Goal: Task Accomplishment & Management: Complete application form

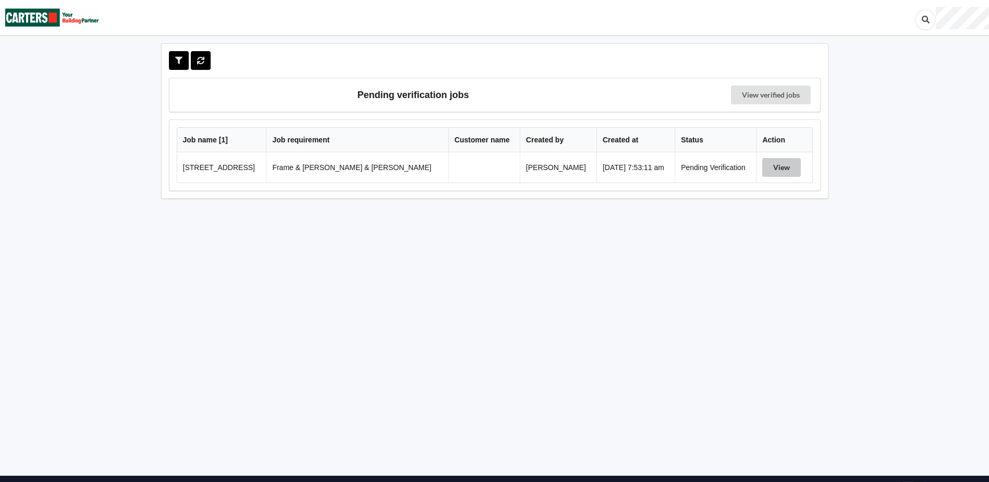
click at [782, 166] on button "View" at bounding box center [781, 167] width 39 height 19
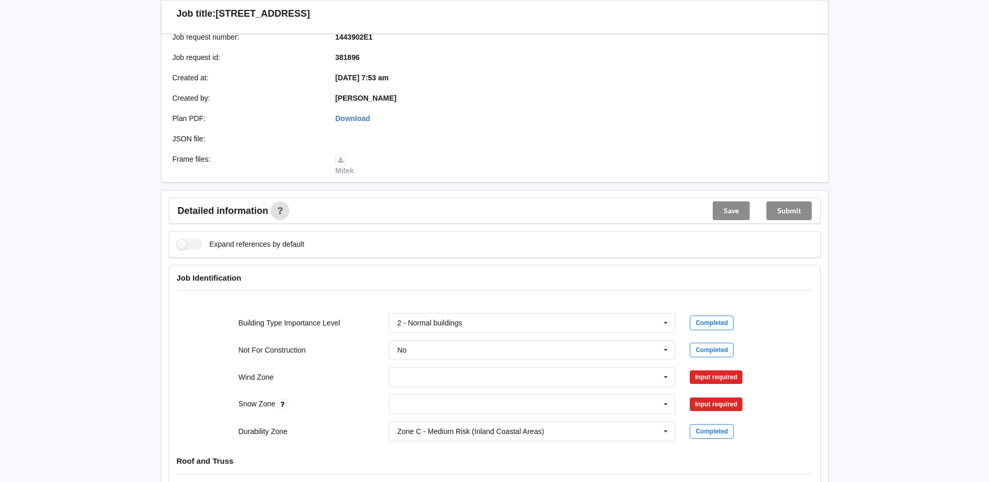
scroll to position [209, 0]
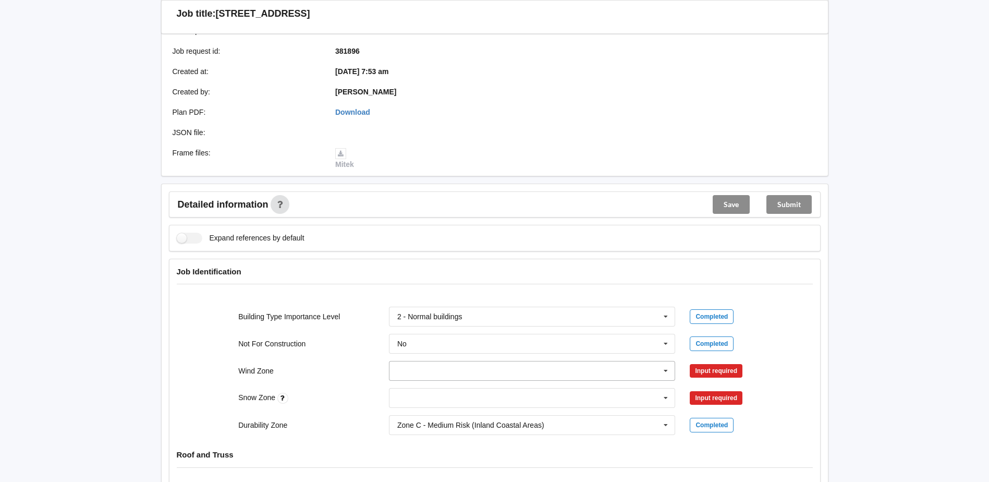
click at [672, 365] on icon at bounding box center [666, 370] width 16 height 19
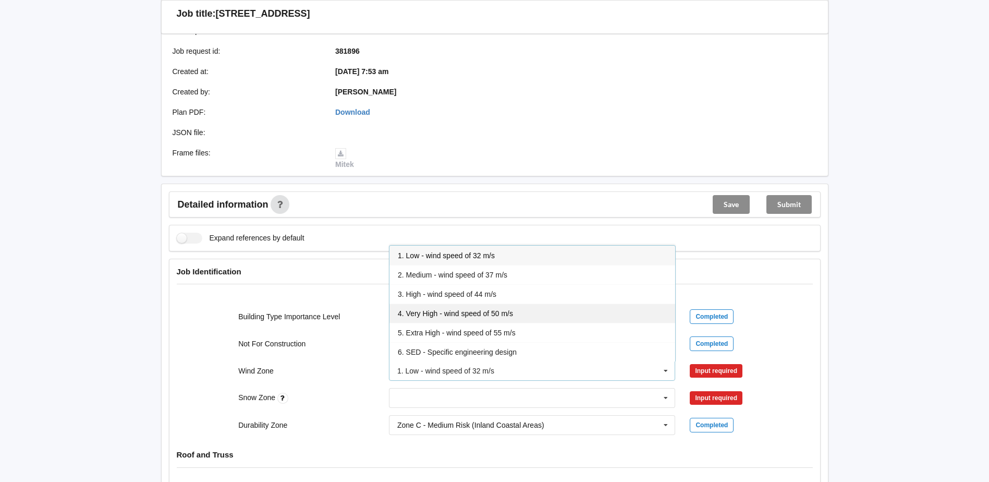
click at [486, 308] on div "4. Very High - wind speed of 50 m/s" at bounding box center [532, 312] width 286 height 19
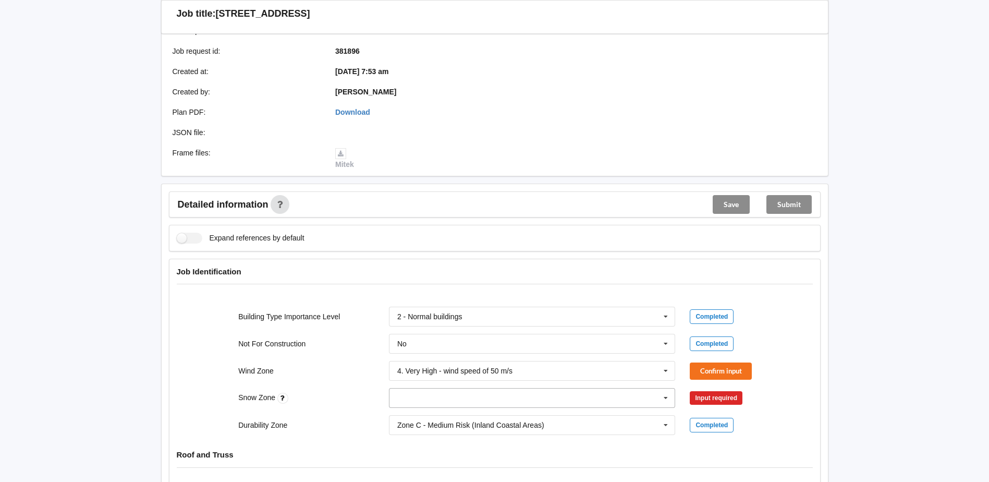
click at [668, 391] on icon at bounding box center [666, 397] width 16 height 19
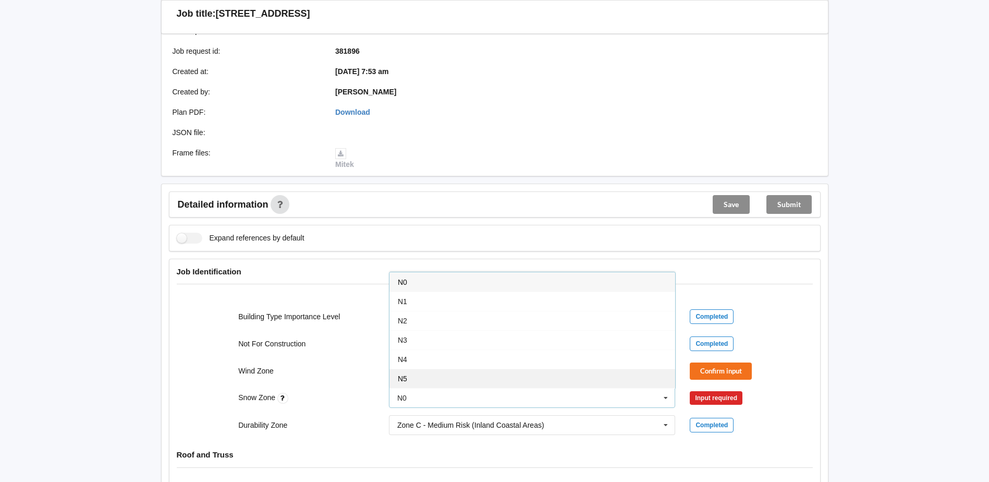
click at [423, 372] on div "N5" at bounding box center [532, 378] width 286 height 19
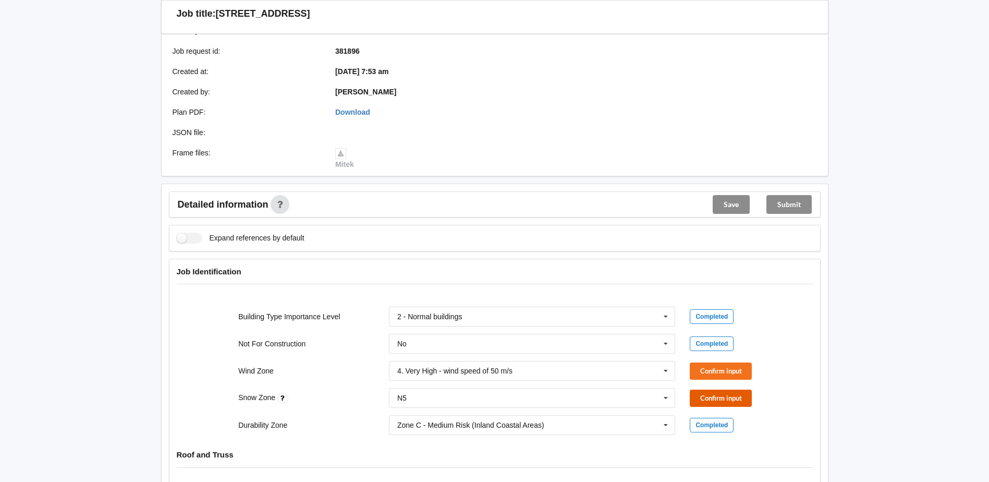
click at [706, 389] on button "Confirm input" at bounding box center [721, 397] width 62 height 17
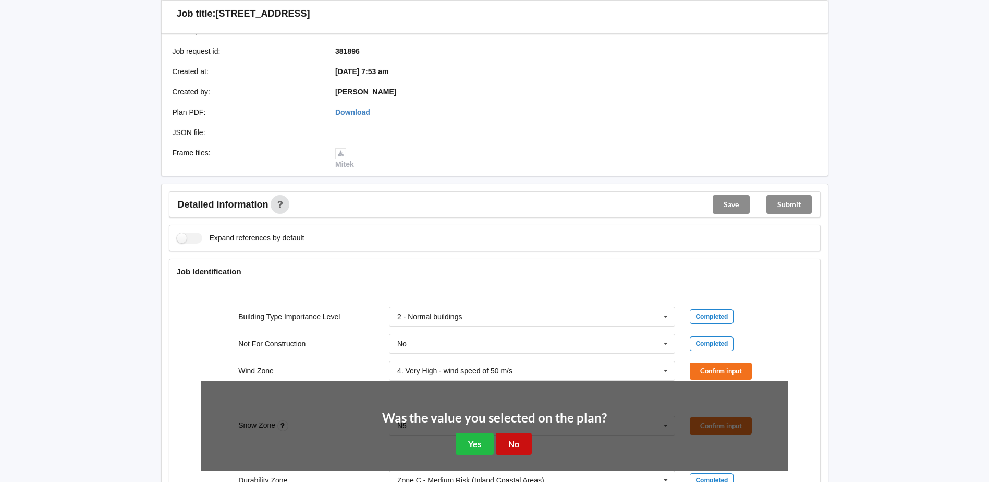
click at [512, 434] on button "No" at bounding box center [514, 443] width 36 height 21
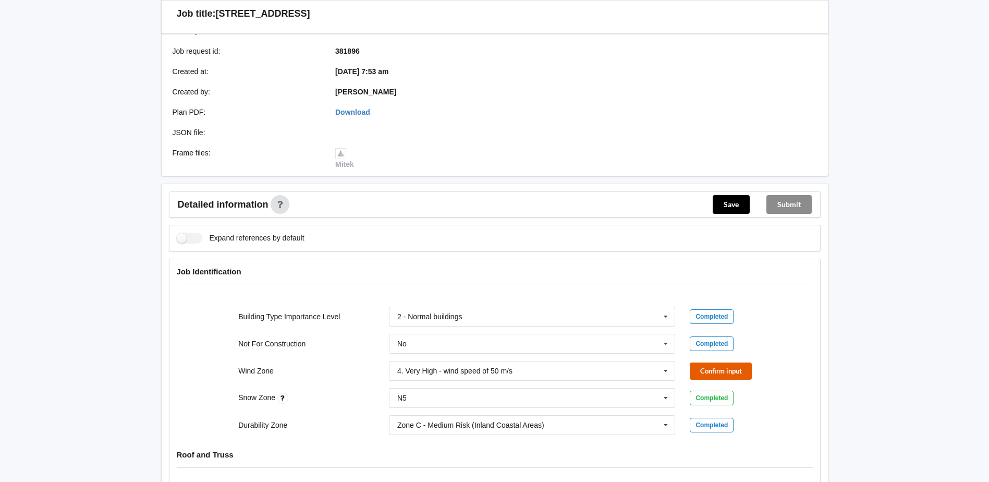
click at [699, 365] on button "Confirm input" at bounding box center [721, 370] width 62 height 17
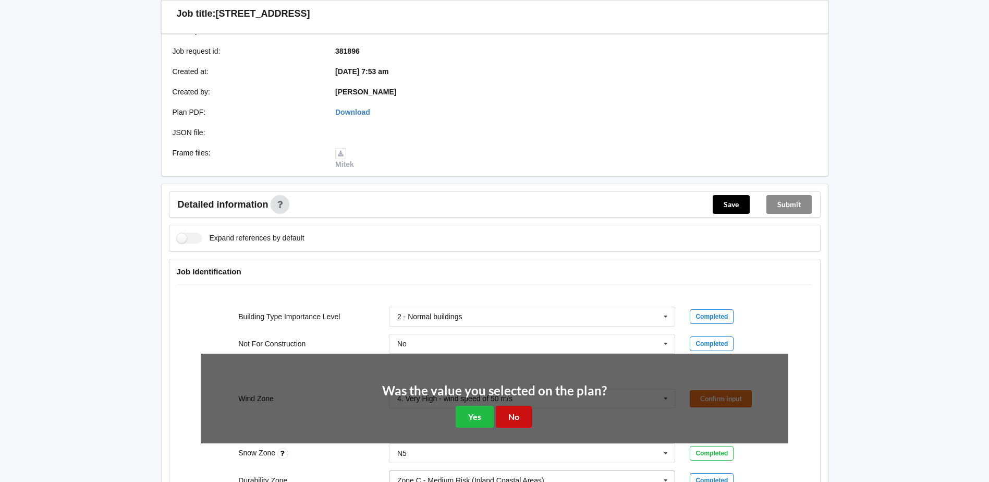
click at [515, 410] on button "No" at bounding box center [514, 416] width 36 height 21
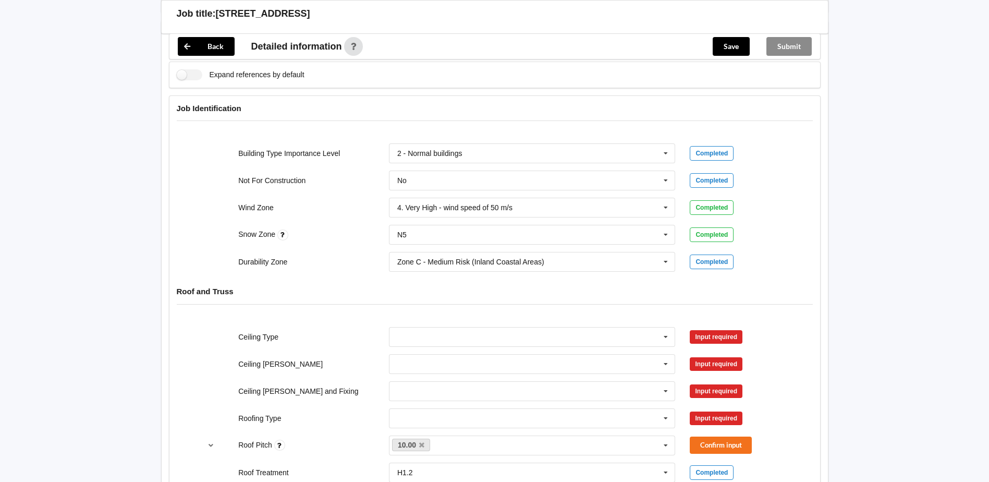
scroll to position [521, 0]
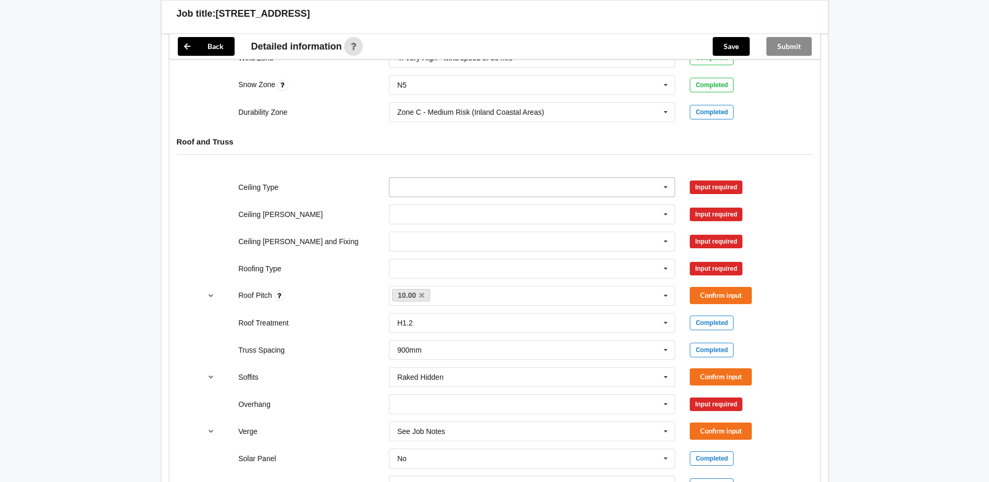
click at [664, 178] on icon at bounding box center [666, 187] width 16 height 19
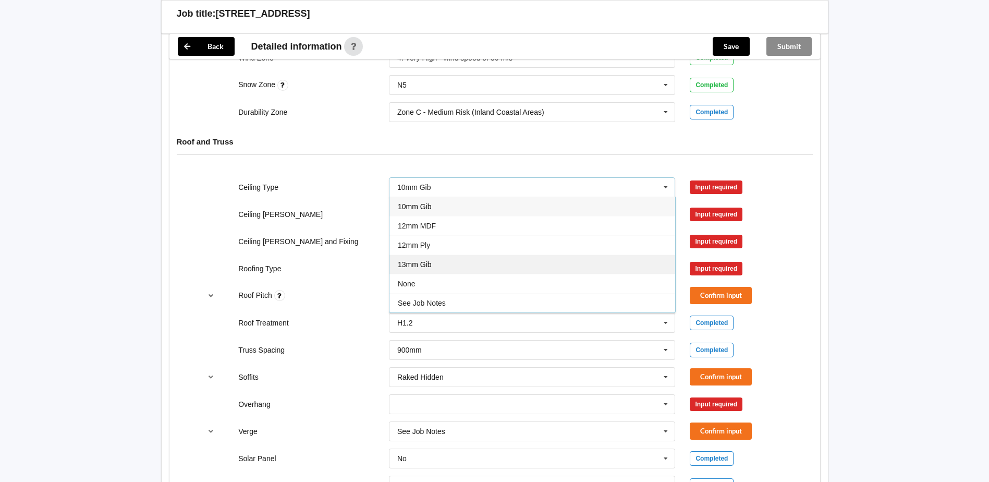
click at [457, 256] on div "13mm Gib" at bounding box center [532, 263] width 286 height 19
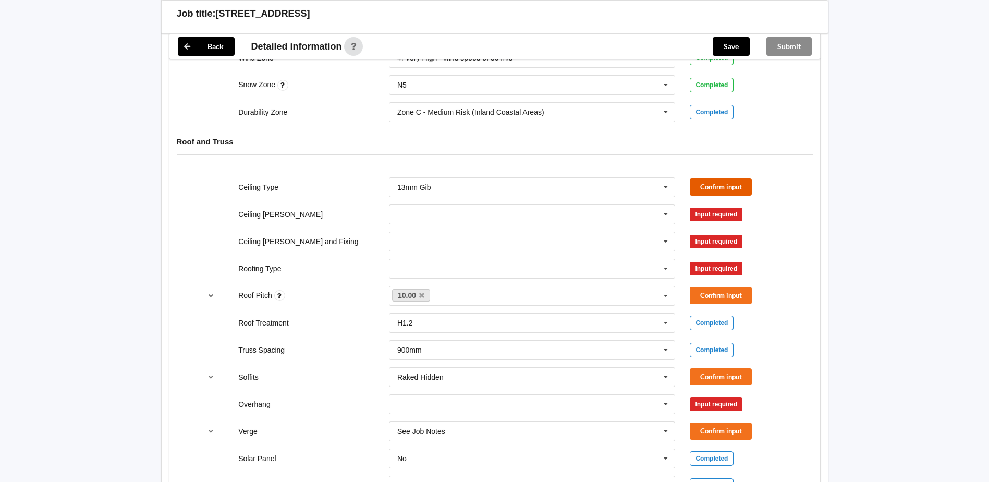
click at [724, 178] on button "Confirm input" at bounding box center [721, 186] width 62 height 17
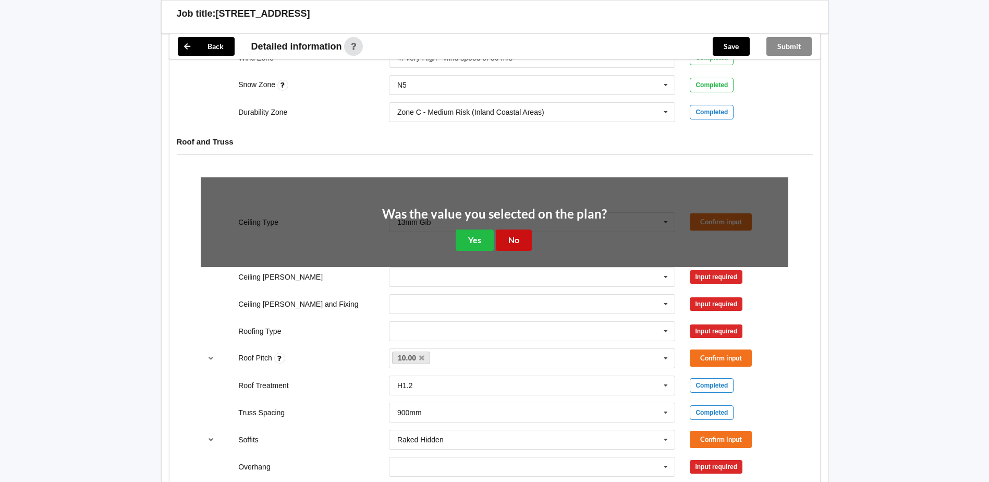
click at [503, 229] on button "No" at bounding box center [514, 239] width 36 height 21
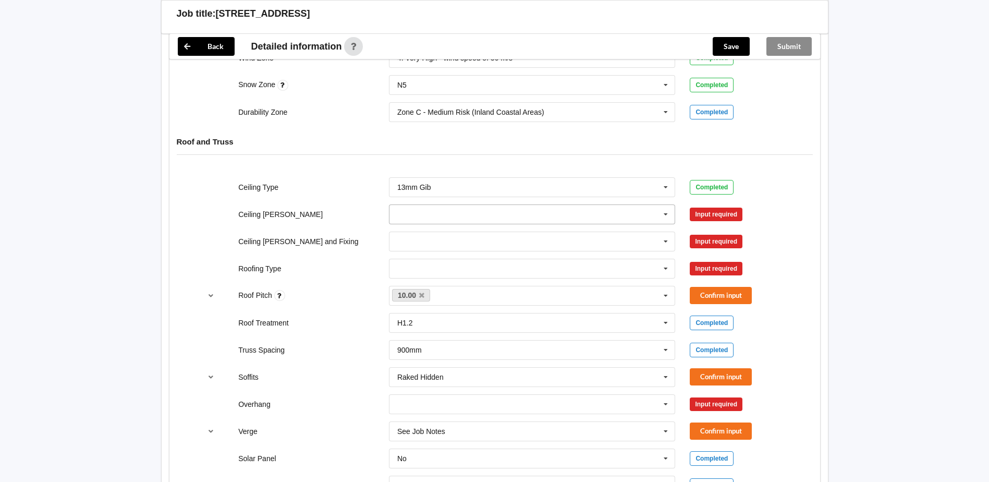
click at [649, 207] on input "text" at bounding box center [533, 214] width 286 height 19
click at [480, 262] on div "600mm" at bounding box center [532, 271] width 286 height 19
click at [717, 208] on button "Confirm input" at bounding box center [721, 213] width 62 height 17
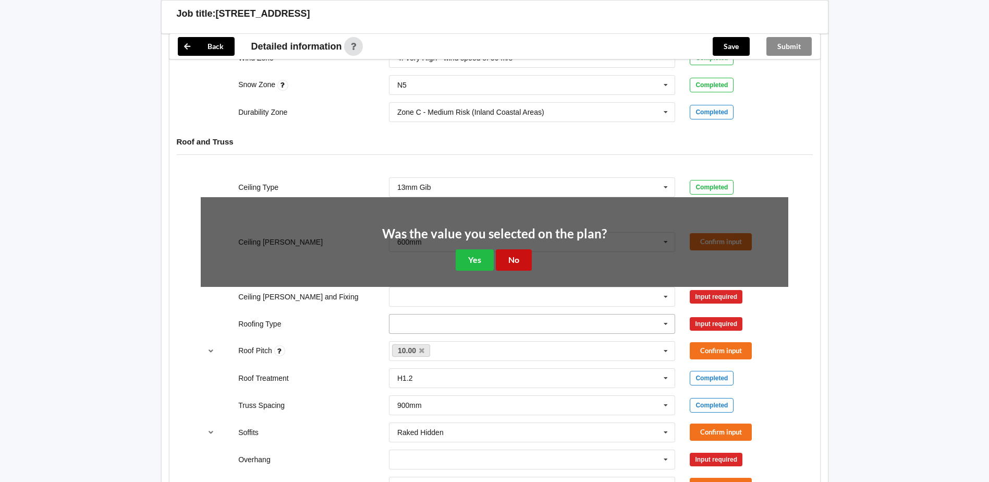
click at [509, 253] on button "No" at bounding box center [514, 259] width 36 height 21
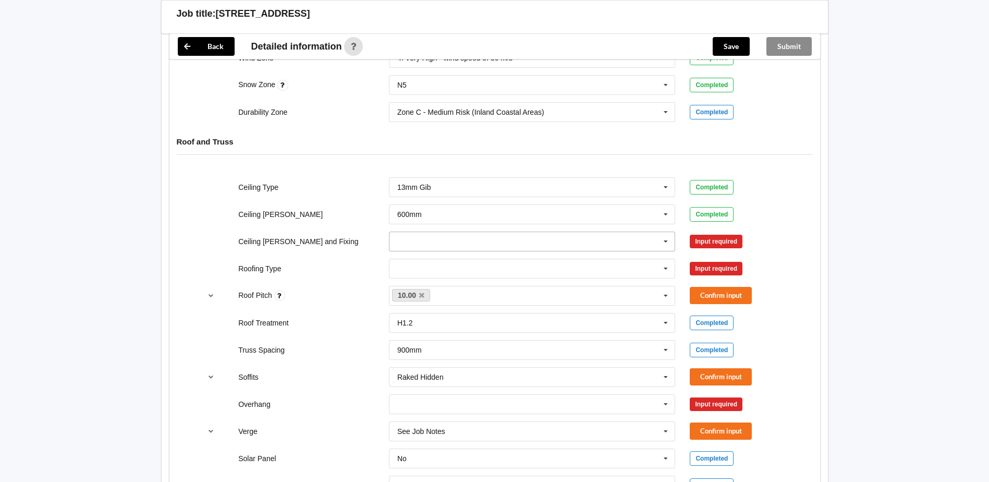
click at [635, 232] on input "text" at bounding box center [533, 241] width 286 height 19
drag, startPoint x: 483, startPoint y: 327, endPoint x: 494, endPoint y: 322, distance: 12.8
click at [485, 334] on span "Suspended - Metal on clips or Grid" at bounding box center [454, 338] width 113 height 8
click at [710, 233] on button "Confirm input" at bounding box center [721, 241] width 62 height 17
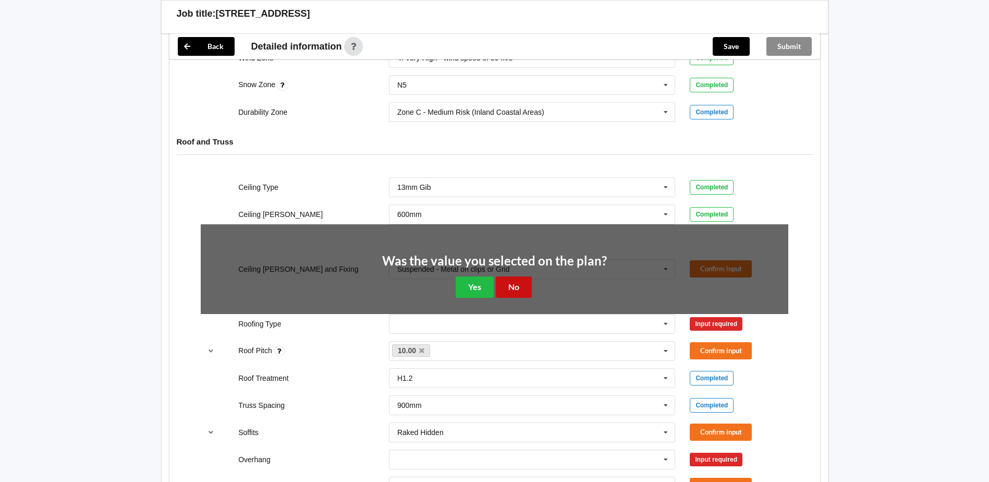
click at [520, 283] on button "No" at bounding box center [514, 286] width 36 height 21
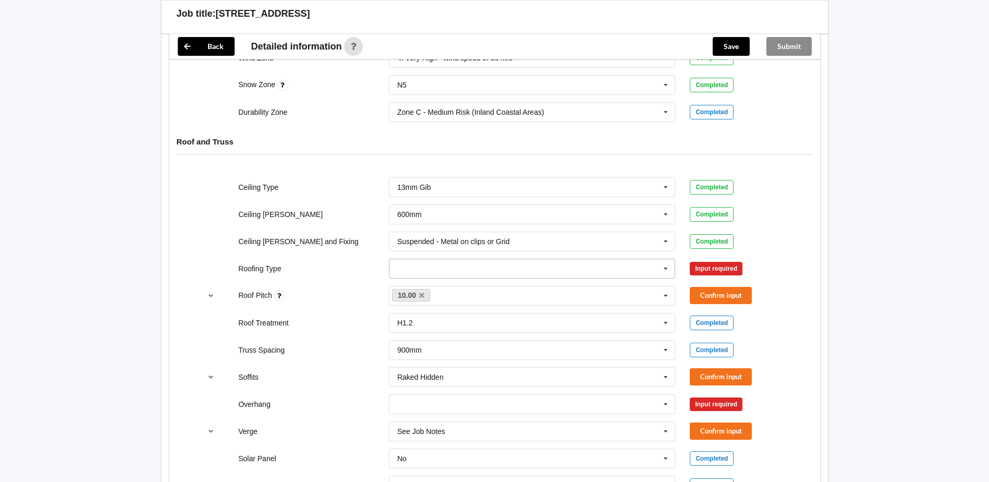
click at [671, 261] on icon at bounding box center [666, 268] width 16 height 19
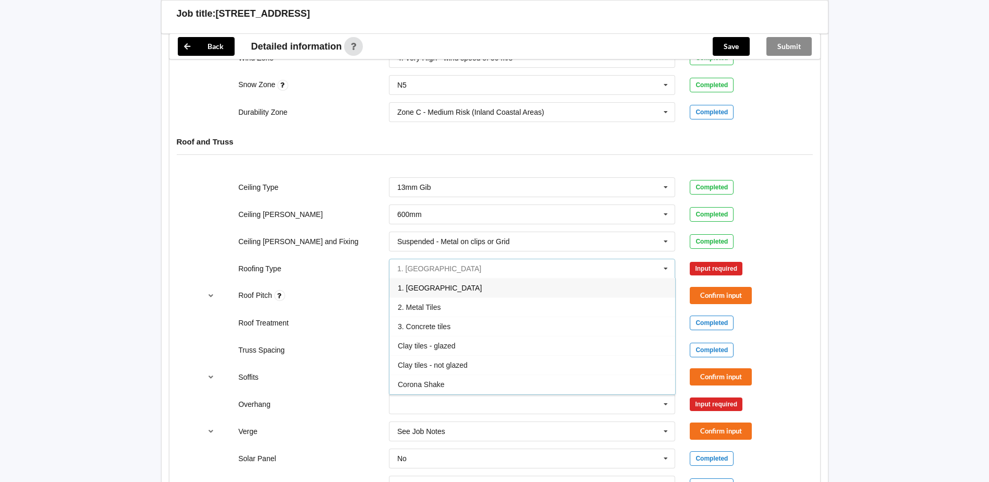
click at [477, 265] on input "text" at bounding box center [533, 268] width 286 height 19
click at [470, 278] on div "1. [GEOGRAPHIC_DATA]" at bounding box center [532, 287] width 286 height 19
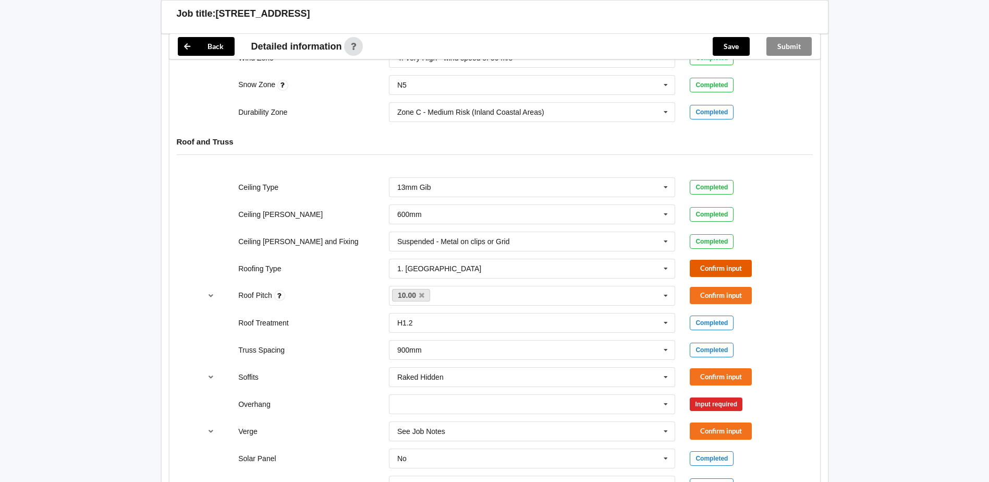
click at [716, 262] on button "Confirm input" at bounding box center [721, 268] width 62 height 17
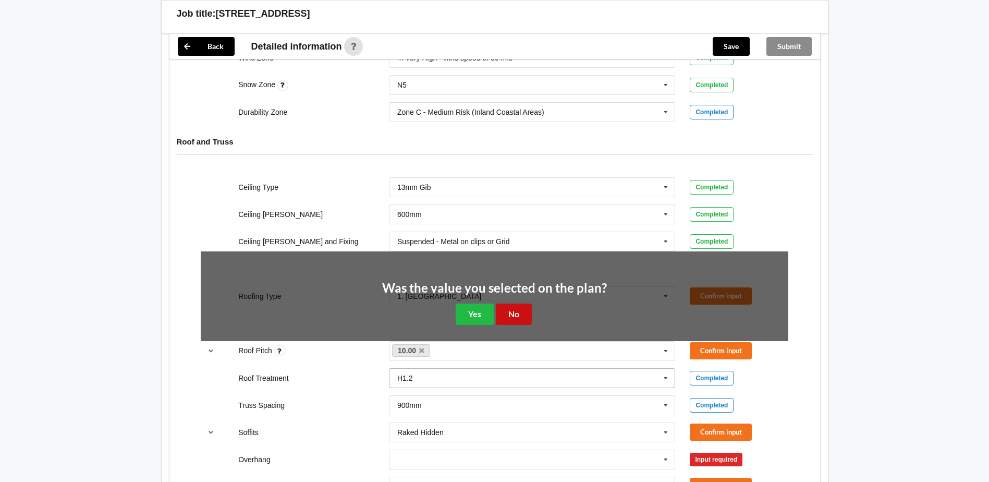
click at [513, 312] on button "No" at bounding box center [514, 313] width 36 height 21
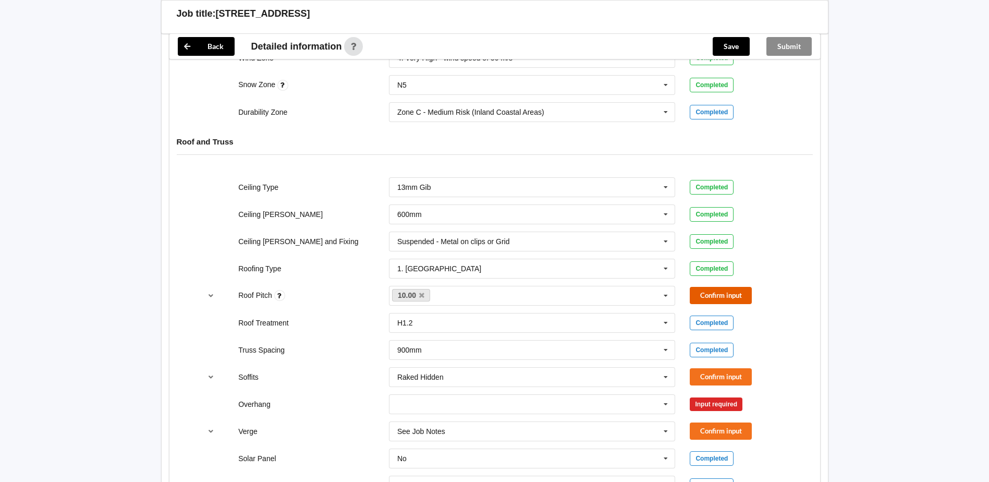
click at [700, 287] on button "Confirm input" at bounding box center [721, 295] width 62 height 17
click at [698, 368] on button "Confirm input" at bounding box center [721, 376] width 62 height 17
click at [667, 398] on icon at bounding box center [666, 404] width 16 height 19
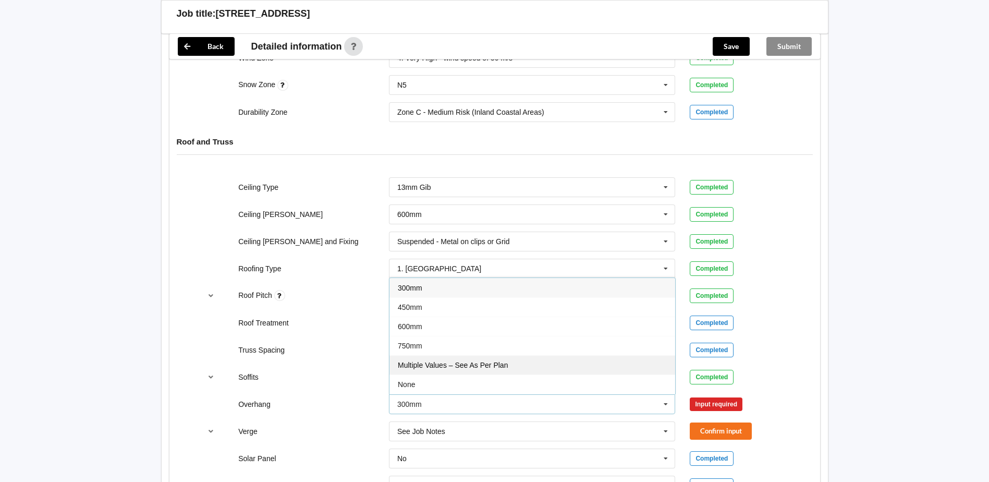
click at [484, 361] on span "Multiple Values – See As Per Plan" at bounding box center [453, 365] width 110 height 8
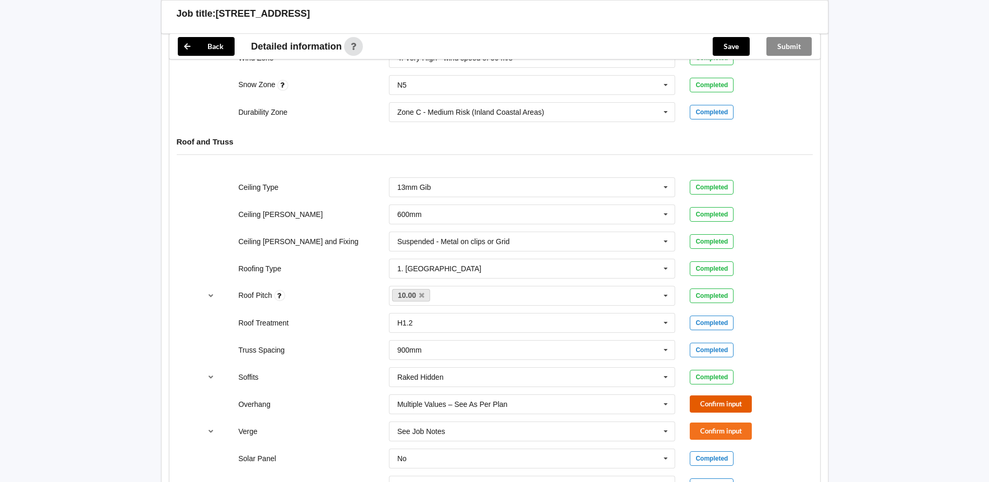
click at [704, 396] on button "Confirm input" at bounding box center [721, 403] width 62 height 17
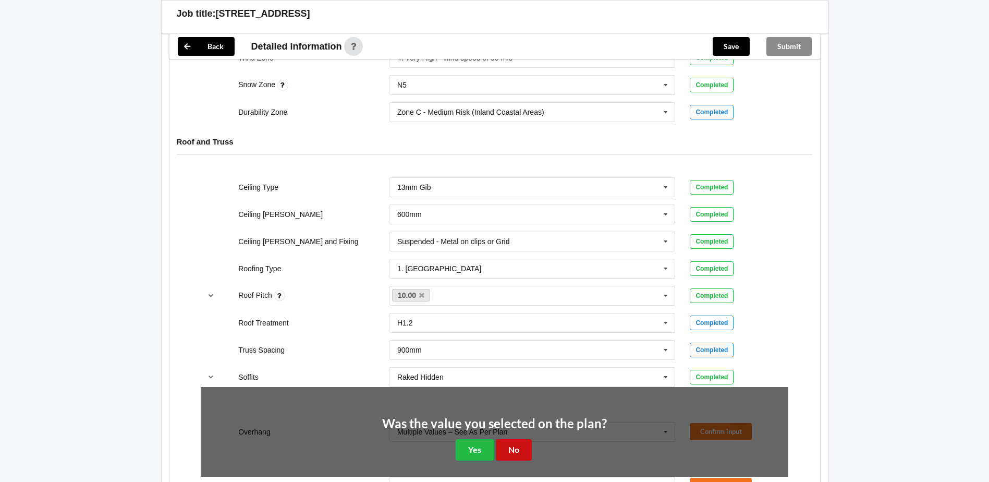
drag, startPoint x: 515, startPoint y: 436, endPoint x: 522, endPoint y: 434, distance: 7.1
click at [515, 439] on button "No" at bounding box center [514, 449] width 36 height 21
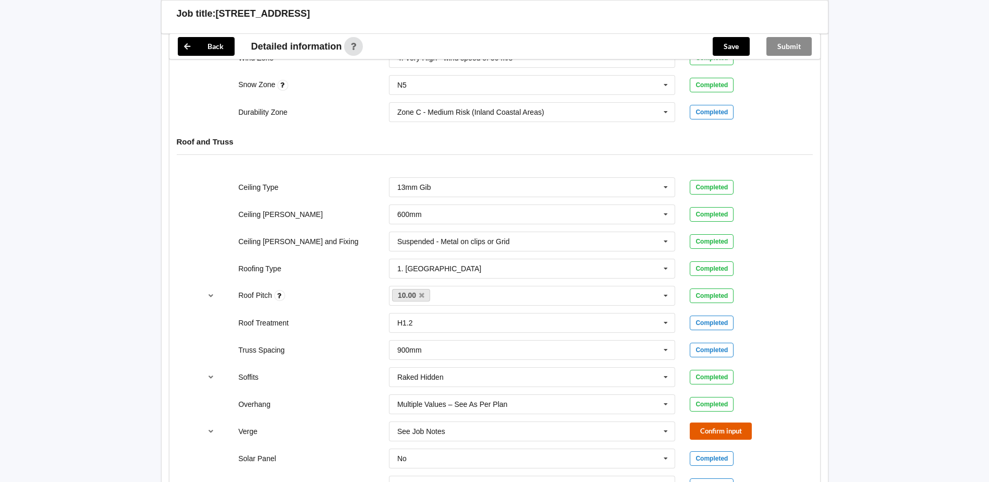
click at [692, 424] on button "Confirm input" at bounding box center [721, 430] width 62 height 17
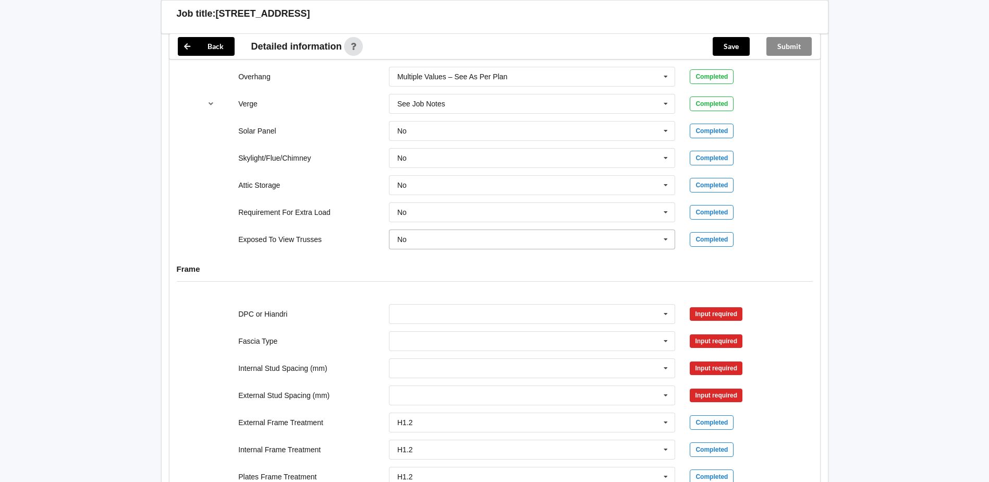
scroll to position [991, 0]
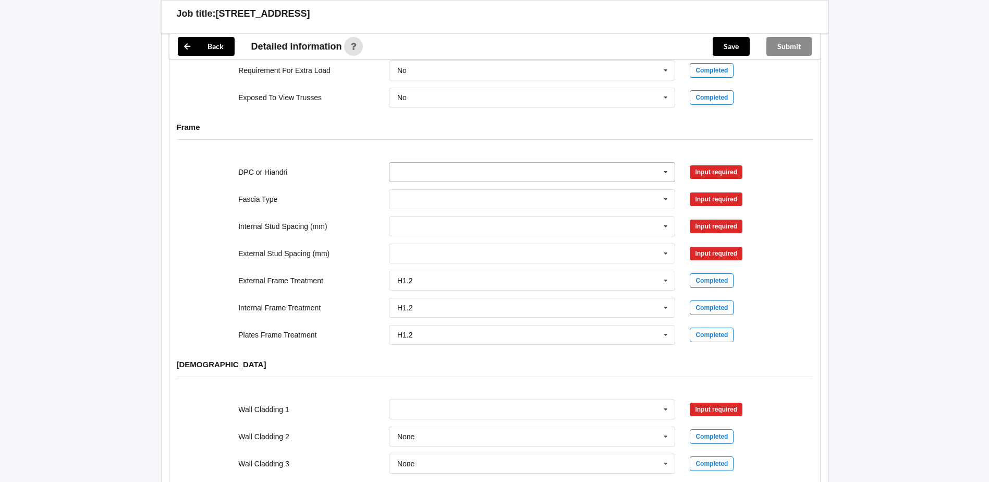
click at [667, 164] on icon at bounding box center [666, 172] width 16 height 19
click at [483, 226] on div "Not Required" at bounding box center [532, 229] width 286 height 19
click at [666, 192] on icon at bounding box center [666, 199] width 16 height 19
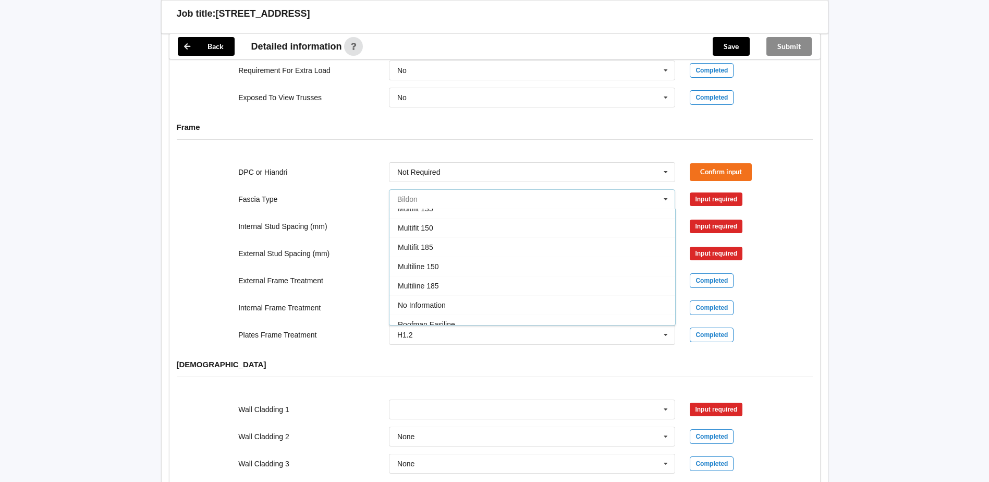
scroll to position [313, 0]
click at [542, 243] on div "No Information" at bounding box center [532, 252] width 286 height 19
click at [613, 223] on input "text" at bounding box center [533, 226] width 286 height 19
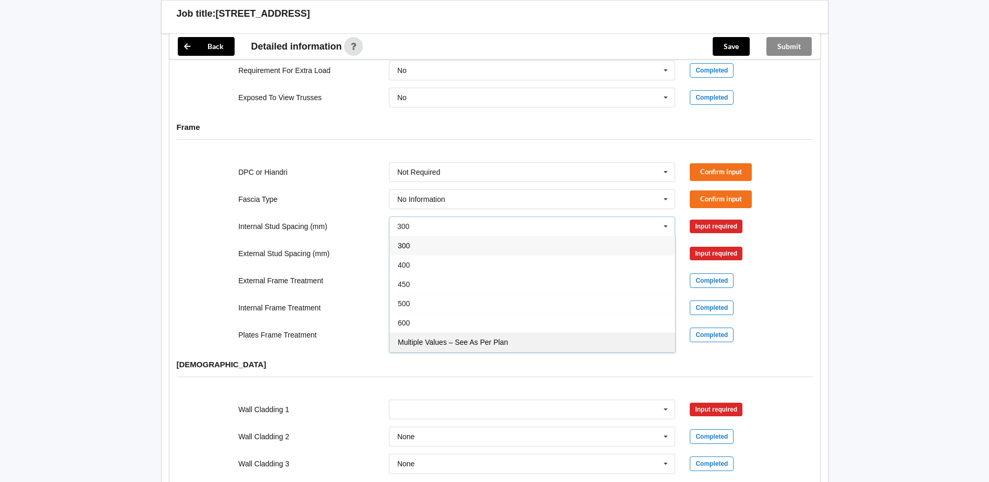
click at [513, 332] on div "Multiple Values – See As Per Plan" at bounding box center [532, 341] width 286 height 19
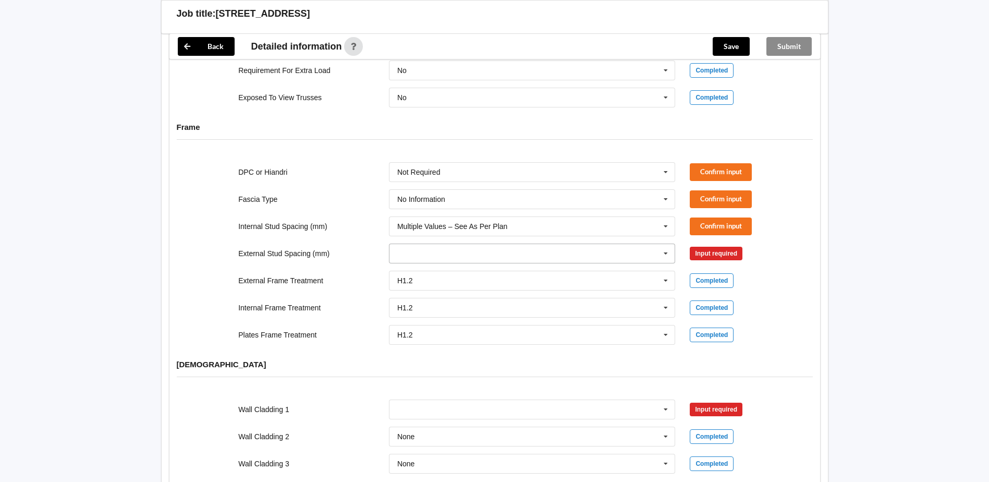
click at [632, 244] on input "text" at bounding box center [533, 253] width 286 height 19
click at [544, 326] on div "Multiple Values – See As Per Plan" at bounding box center [532, 330] width 286 height 19
click at [703, 163] on button "Confirm input" at bounding box center [721, 171] width 62 height 17
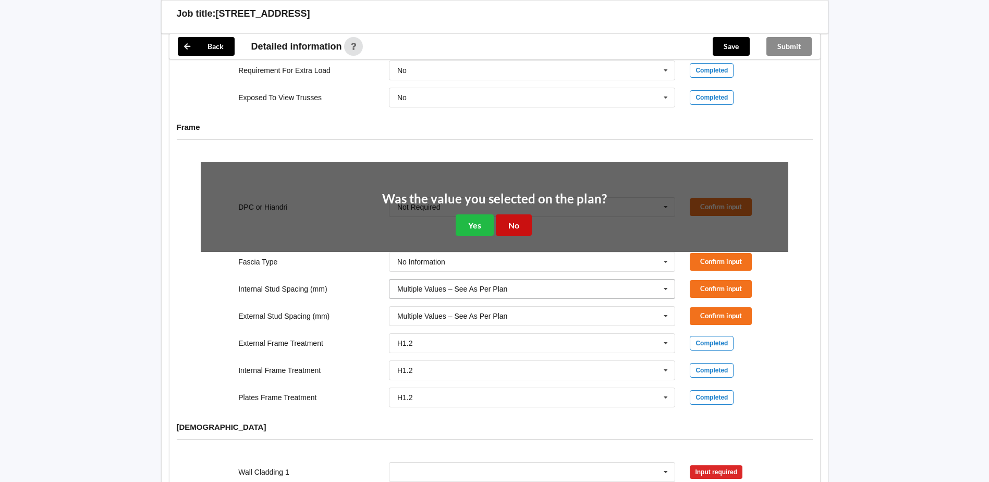
click at [508, 216] on button "No" at bounding box center [514, 224] width 36 height 21
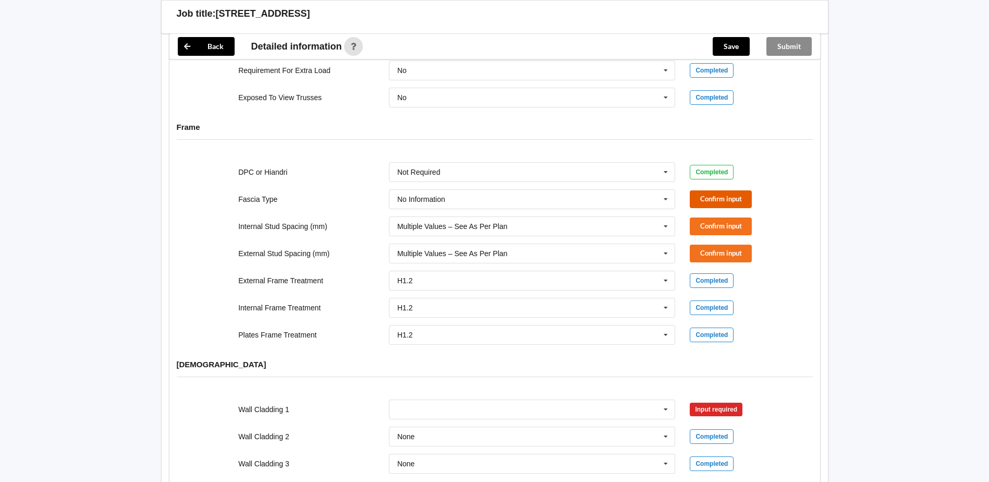
click at [711, 190] on button "Confirm input" at bounding box center [721, 198] width 62 height 17
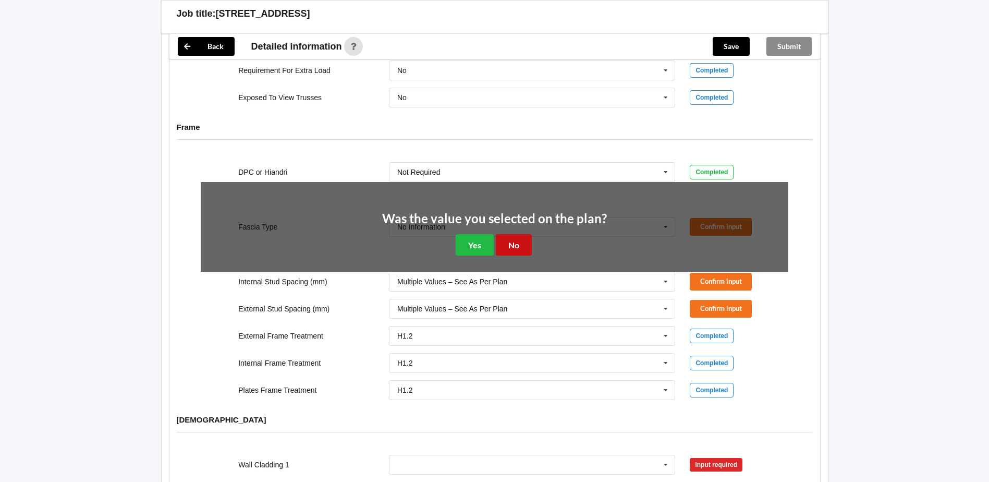
click at [509, 239] on button "No" at bounding box center [514, 244] width 36 height 21
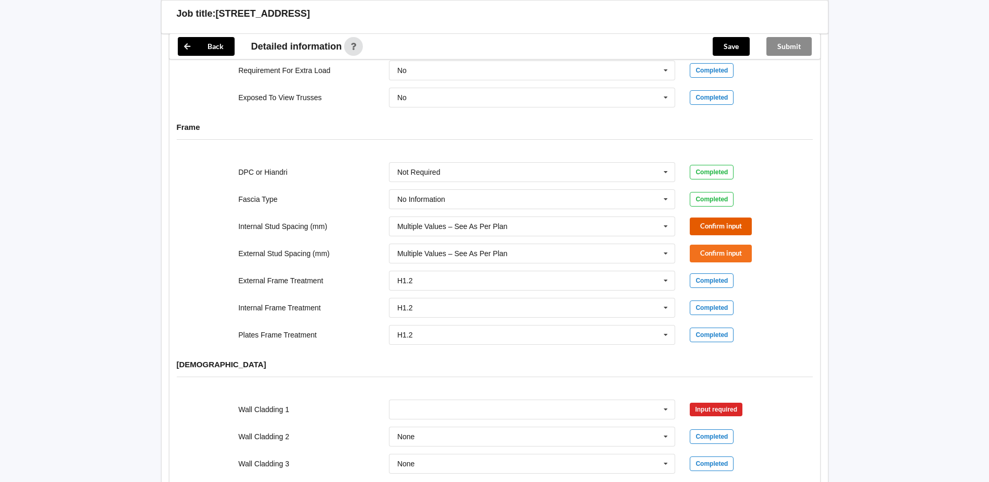
click at [695, 221] on button "Confirm input" at bounding box center [721, 225] width 62 height 17
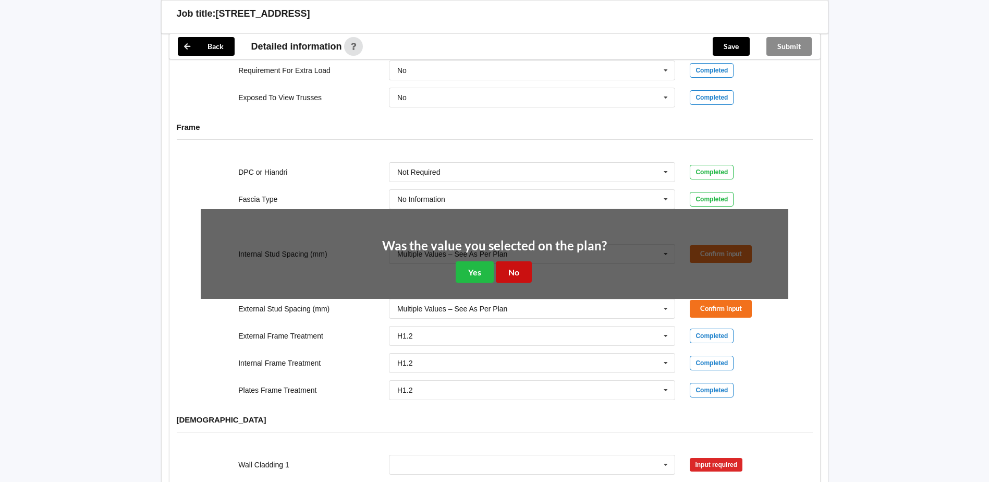
drag, startPoint x: 520, startPoint y: 262, endPoint x: 531, endPoint y: 259, distance: 11.0
click at [521, 262] on button "No" at bounding box center [514, 271] width 36 height 21
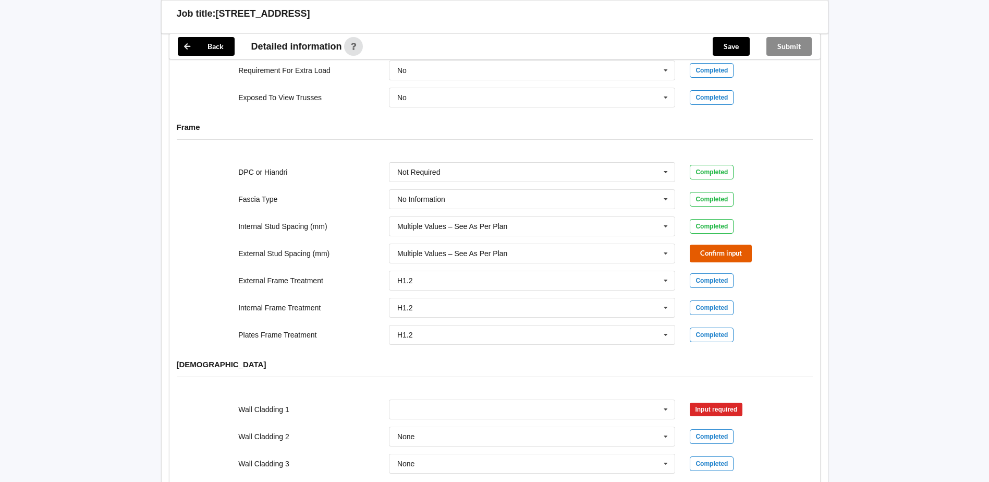
click at [705, 248] on button "Confirm input" at bounding box center [721, 253] width 62 height 17
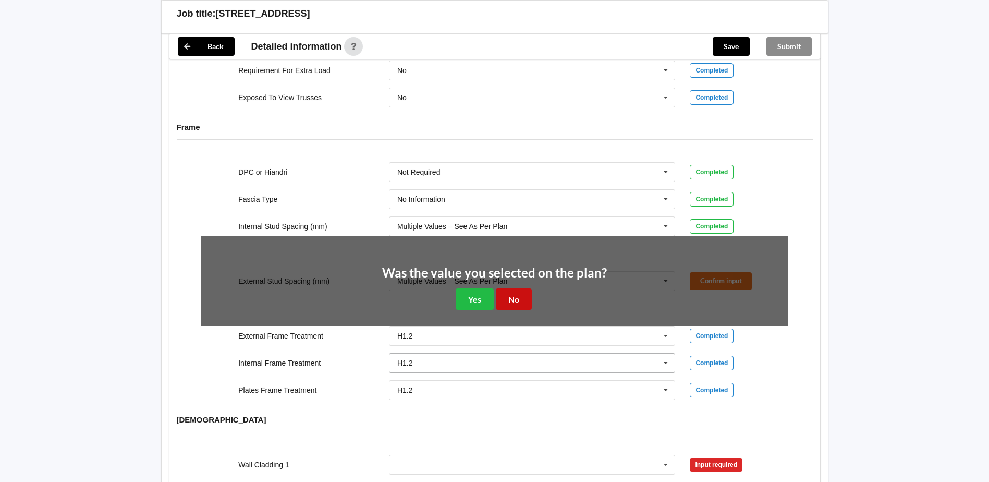
click at [507, 289] on button "No" at bounding box center [514, 298] width 36 height 21
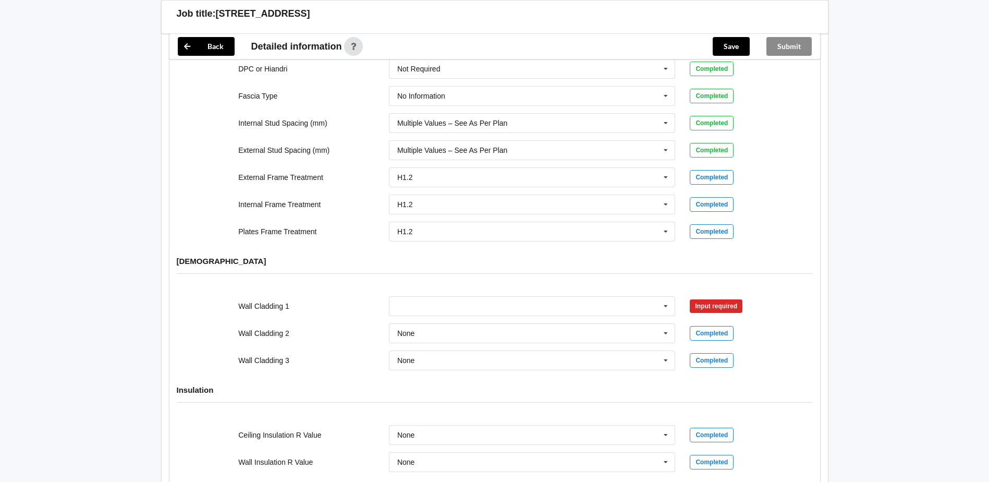
scroll to position [1095, 0]
click at [415, 301] on input "text" at bounding box center [533, 305] width 286 height 19
click at [457, 327] on div "See Job Notes" at bounding box center [532, 334] width 286 height 19
click at [720, 296] on button "Confirm input" at bounding box center [721, 304] width 62 height 17
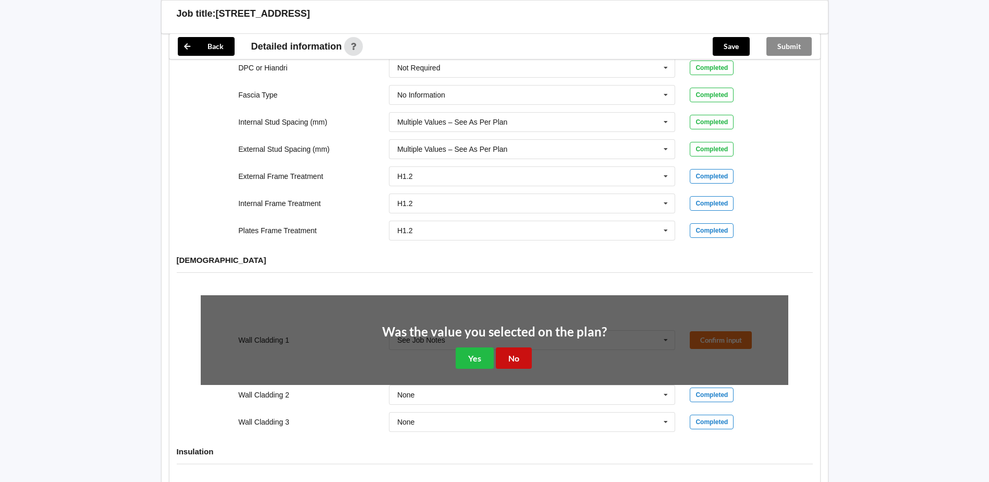
click at [510, 347] on button "No" at bounding box center [514, 357] width 36 height 21
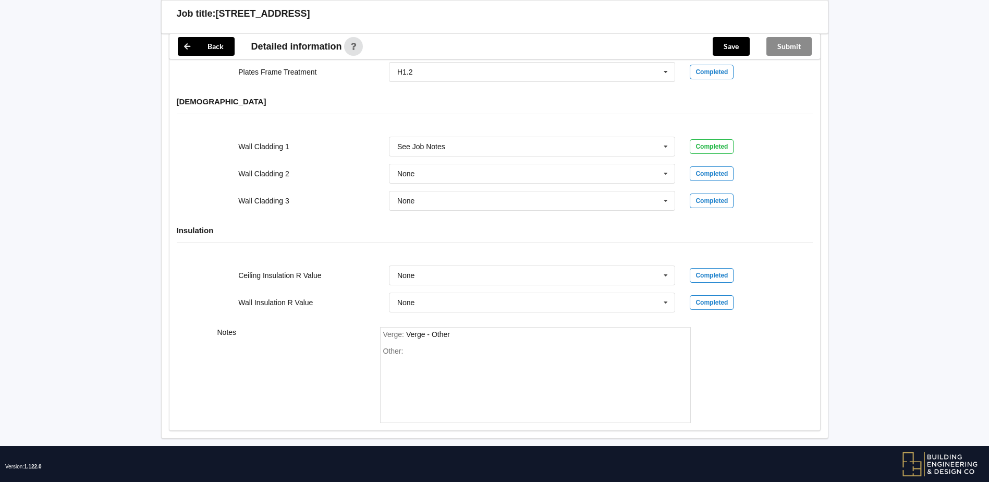
scroll to position [1259, 0]
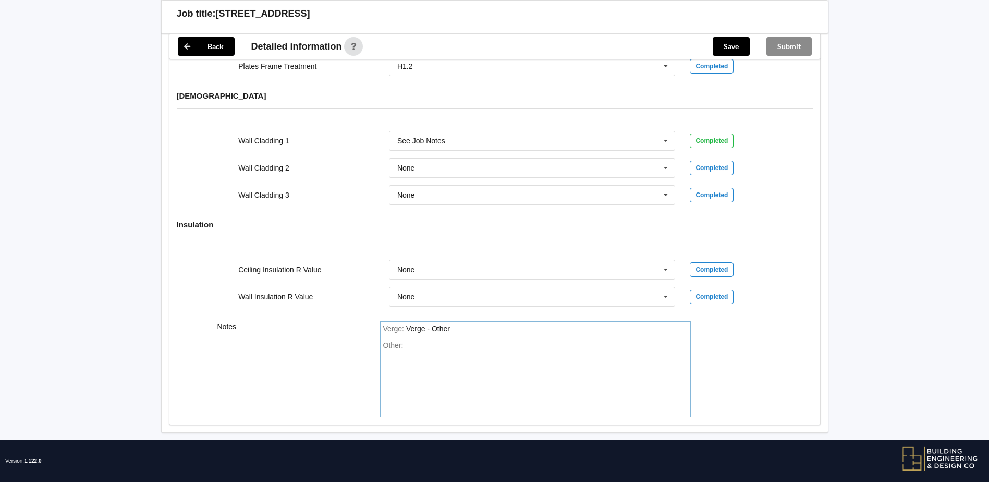
click at [417, 341] on div "Other:" at bounding box center [535, 377] width 305 height 73
click at [736, 49] on button "Save" at bounding box center [731, 46] width 37 height 19
click at [788, 45] on button "Submit" at bounding box center [788, 46] width 45 height 19
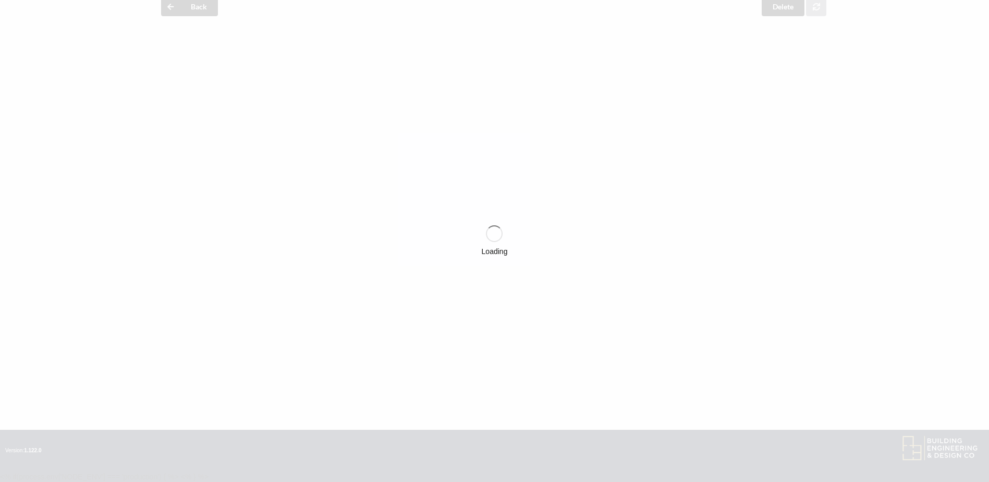
scroll to position [1211, 0]
